Goal: Task Accomplishment & Management: Manage account settings

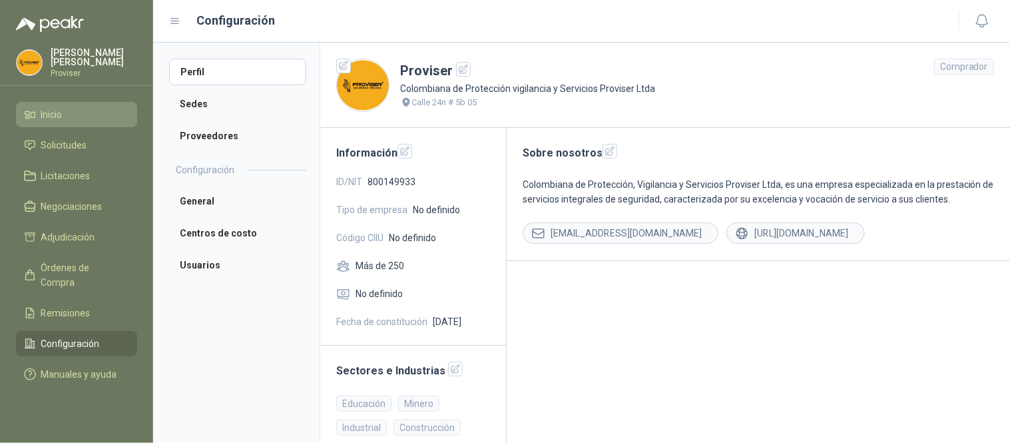
click at [83, 112] on li "Inicio" at bounding box center [76, 114] width 105 height 15
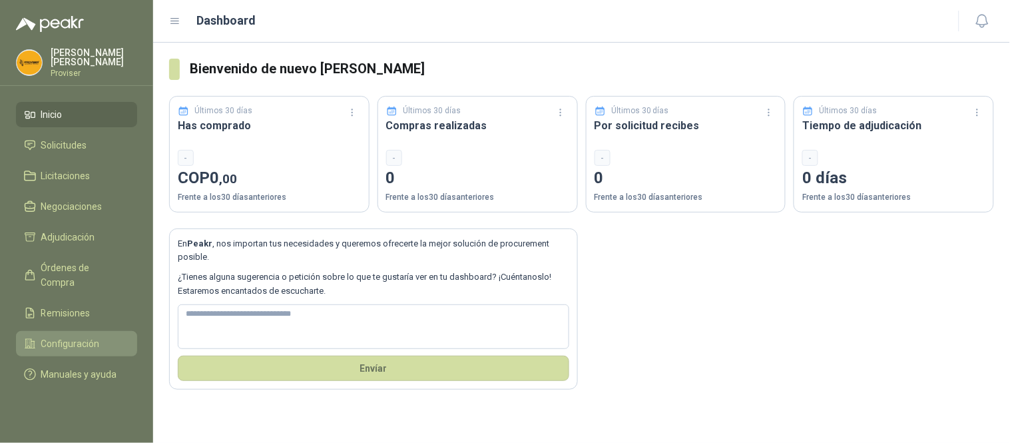
click at [94, 336] on span "Configuración" at bounding box center [70, 343] width 59 height 15
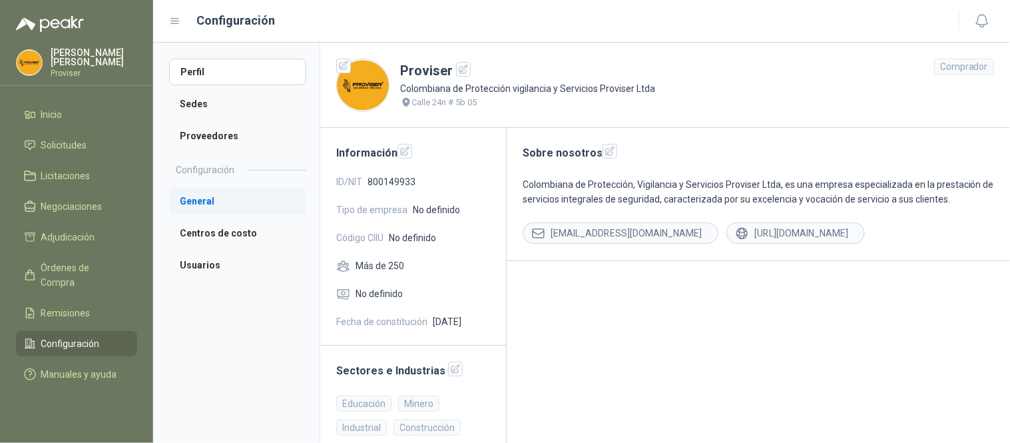
click at [212, 204] on li "General" at bounding box center [237, 201] width 137 height 27
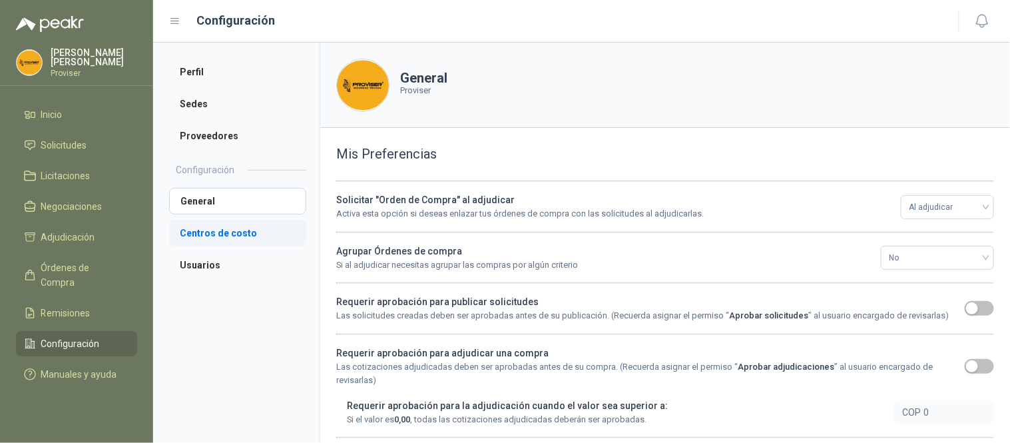
click at [209, 231] on li "Centros de costo" at bounding box center [237, 233] width 137 height 27
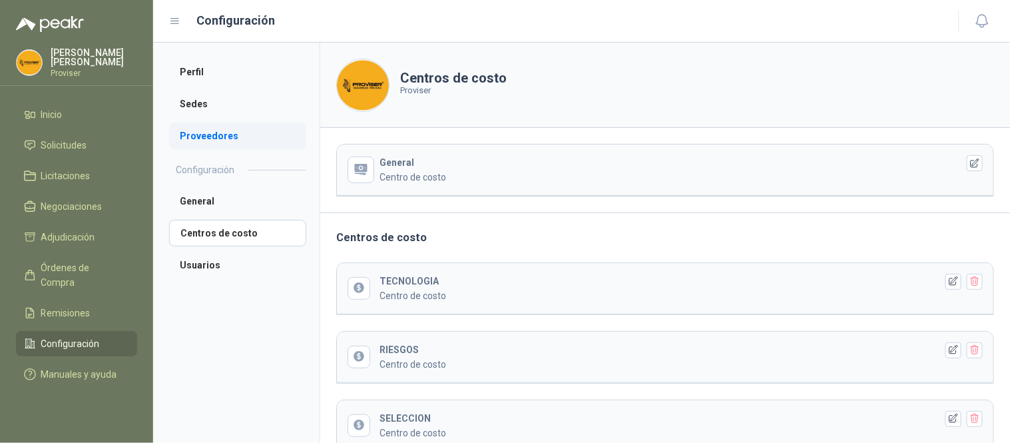
click at [201, 138] on li "Proveedores" at bounding box center [237, 135] width 137 height 27
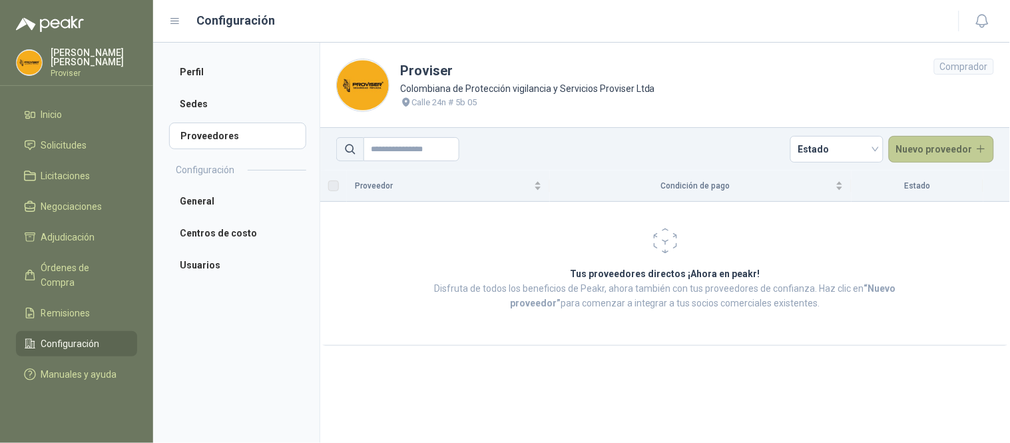
click at [975, 148] on button "Nuevo proveedor" at bounding box center [941, 149] width 106 height 27
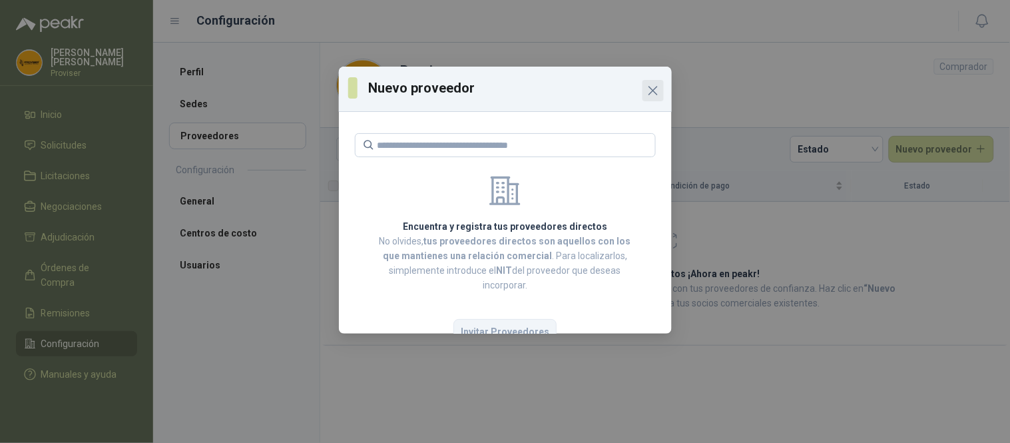
click at [653, 90] on icon "Close" at bounding box center [653, 91] width 8 height 8
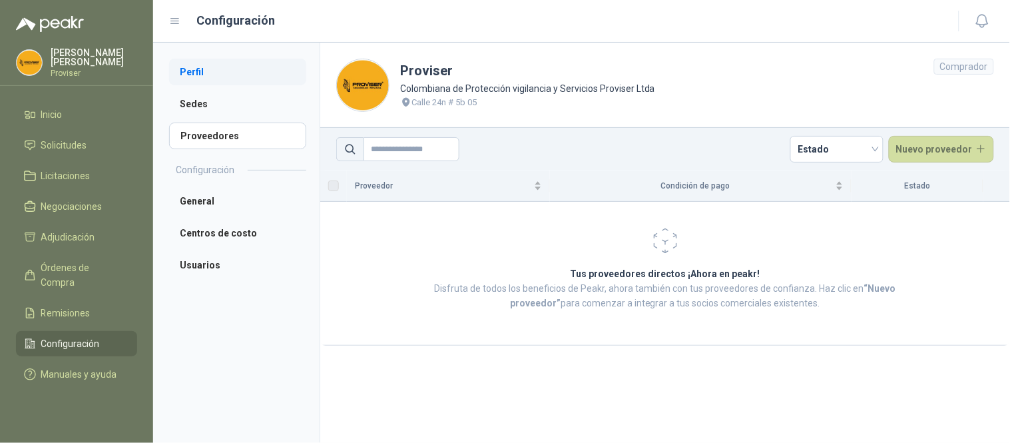
click at [200, 75] on li "Perfil" at bounding box center [237, 72] width 137 height 27
